Goal: Check status

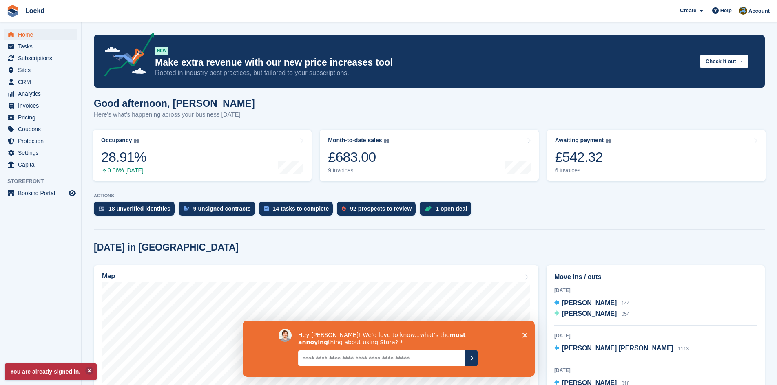
click at [524, 334] on polygon "Close survey" at bounding box center [524, 335] width 5 height 5
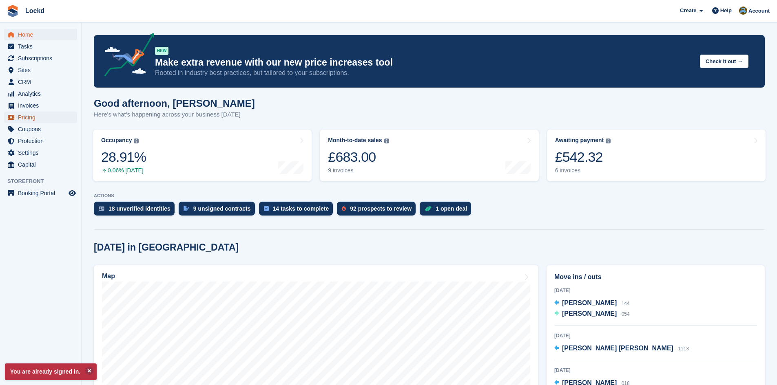
click at [30, 119] on span "Pricing" at bounding box center [42, 117] width 49 height 11
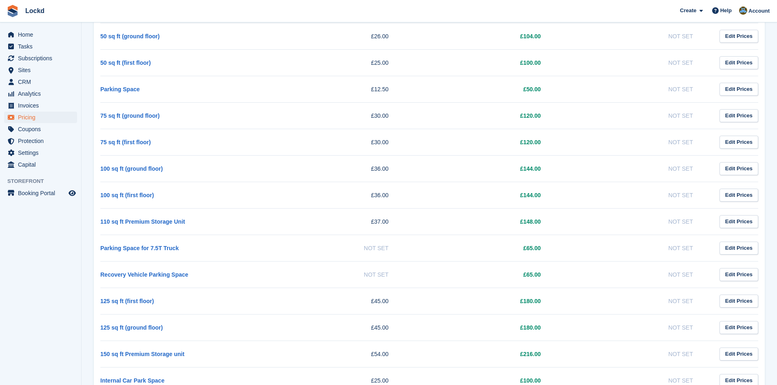
scroll to position [429, 0]
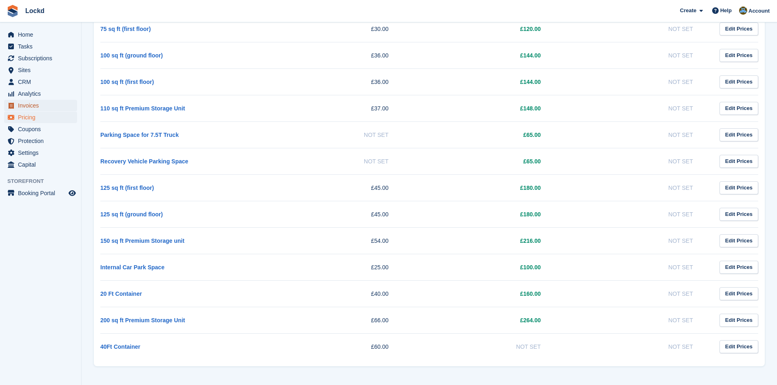
click at [31, 108] on span "Invoices" at bounding box center [42, 105] width 49 height 11
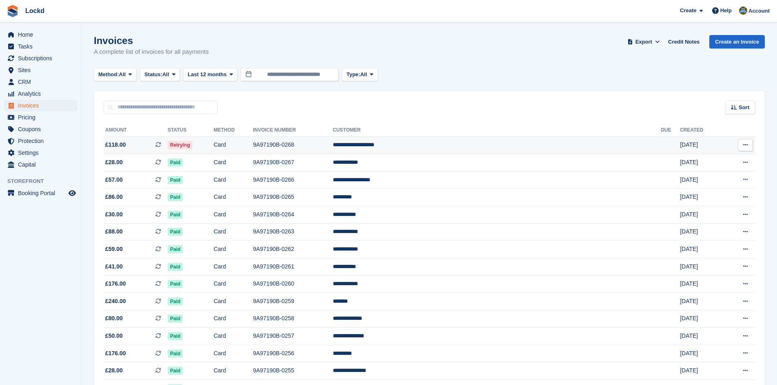
click at [214, 142] on td "Retrying" at bounding box center [191, 146] width 46 height 18
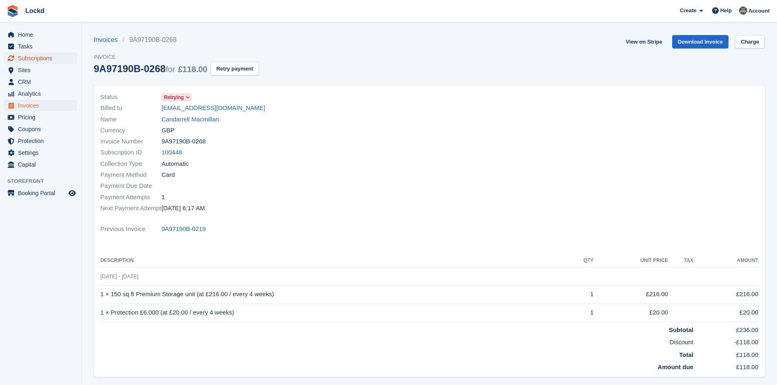
click at [31, 55] on span "Subscriptions" at bounding box center [42, 58] width 49 height 11
